Goal: Find specific fact: Find contact information

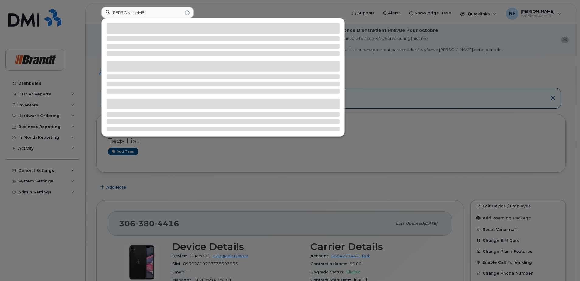
type input "[PERSON_NAME]"
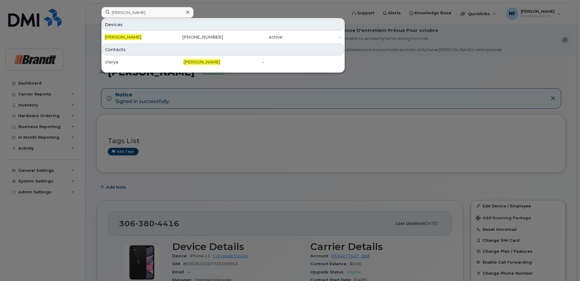
click at [191, 38] on div "[PHONE_NUMBER]" at bounding box center [193, 37] width 59 height 6
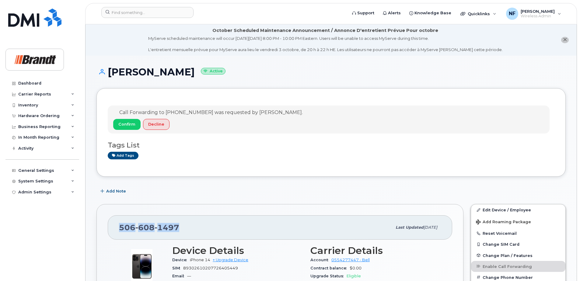
drag, startPoint x: 176, startPoint y: 230, endPoint x: 120, endPoint y: 230, distance: 56.0
click at [120, 230] on span "506 608 1497" at bounding box center [149, 227] width 60 height 9
copy span "506 608 1497"
click at [207, 176] on div "Call Forwarding to 506-444-1362 was requested by Megan Scheel. Confirm Decline …" at bounding box center [330, 132] width 469 height 89
drag, startPoint x: 178, startPoint y: 112, endPoint x: 188, endPoint y: 113, distance: 10.4
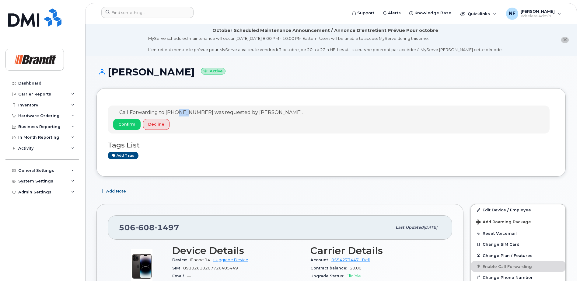
click at [188, 113] on span "Call Forwarding to [PHONE_NUMBER] was requested by [PERSON_NAME]." at bounding box center [210, 113] width 183 height 6
drag, startPoint x: 188, startPoint y: 113, endPoint x: 170, endPoint y: 93, distance: 26.7
click at [170, 93] on div "Call Forwarding to 506-444-1362 was requested by Megan Scheel. Confirm Decline …" at bounding box center [330, 132] width 469 height 89
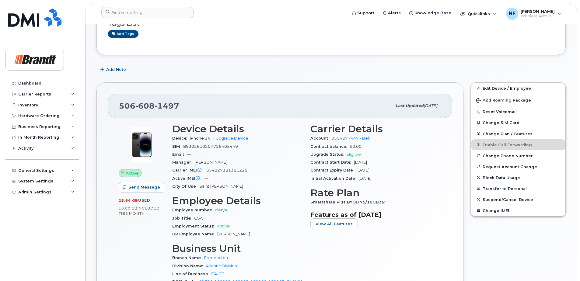
click at [216, 169] on span "354827381381225" at bounding box center [226, 170] width 41 height 5
copy span "354827381381225"
click at [223, 171] on span "354827381381225" at bounding box center [226, 170] width 41 height 5
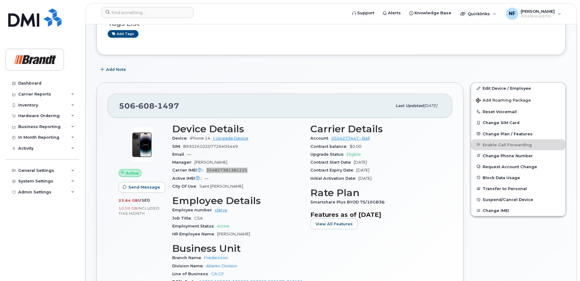
scroll to position [0, 0]
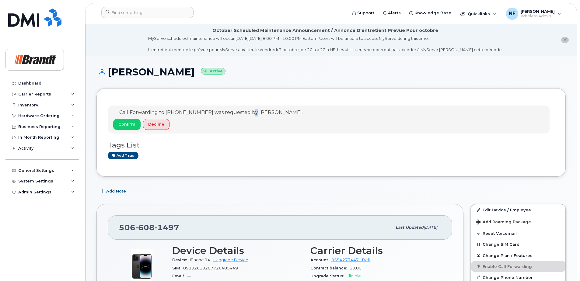
drag, startPoint x: 249, startPoint y: 112, endPoint x: 253, endPoint y: 112, distance: 3.7
click at [253, 112] on span "Call Forwarding to [PHONE_NUMBER] was requested by [PERSON_NAME]." at bounding box center [210, 113] width 183 height 6
click at [261, 112] on span "Call Forwarding to [PHONE_NUMBER] was requested by [PERSON_NAME]." at bounding box center [210, 113] width 183 height 6
drag, startPoint x: 190, startPoint y: 112, endPoint x: 202, endPoint y: 112, distance: 12.2
click at [202, 112] on span "Call Forwarding to [PHONE_NUMBER] was requested by [PERSON_NAME]." at bounding box center [210, 113] width 183 height 6
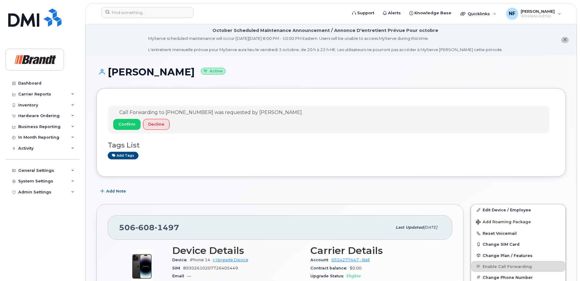
drag, startPoint x: 202, startPoint y: 112, endPoint x: 196, endPoint y: 126, distance: 15.3
click at [196, 126] on div "Confirm Decline" at bounding box center [208, 125] width 190 height 13
click at [157, 8] on input at bounding box center [147, 12] width 92 height 11
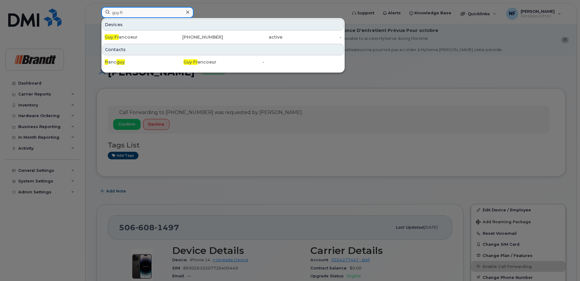
type input "guy fr"
click at [186, 12] on icon at bounding box center [187, 12] width 3 height 5
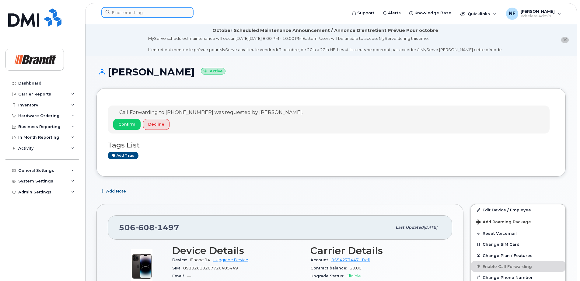
click at [139, 12] on input at bounding box center [147, 12] width 92 height 11
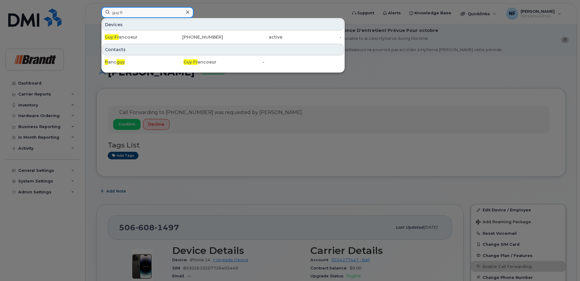
type input "guy fr"
click at [170, 38] on div "819-371-5551" at bounding box center [193, 37] width 59 height 6
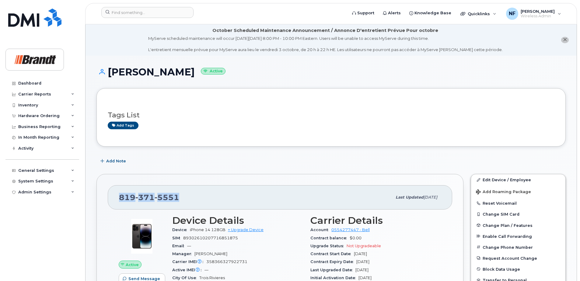
drag, startPoint x: 177, startPoint y: 197, endPoint x: 108, endPoint y: 205, distance: 68.9
copy span "819 371 5551"
click at [149, 16] on input at bounding box center [147, 12] width 92 height 11
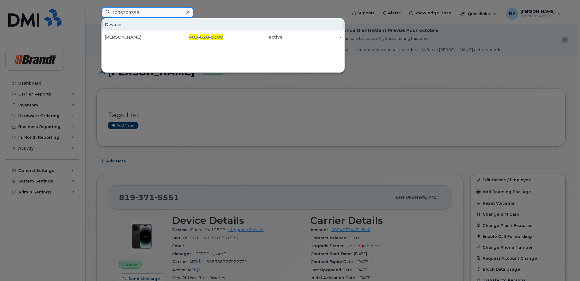
type input "4036209399"
click at [158, 36] on div "Anthony Garland" at bounding box center [134, 37] width 59 height 6
